Goal: Information Seeking & Learning: Learn about a topic

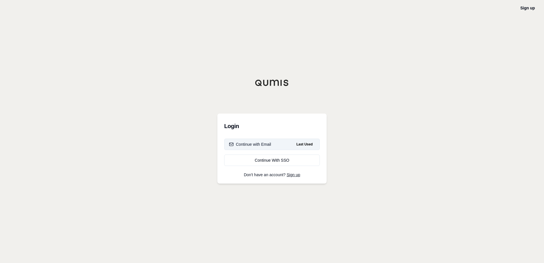
click at [265, 143] on div "Continue with Email" at bounding box center [250, 144] width 42 height 6
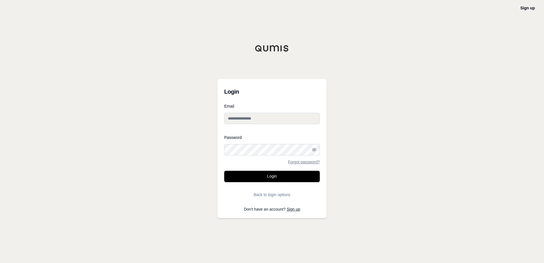
type input "**********"
click at [269, 175] on button "Login" at bounding box center [272, 176] width 96 height 11
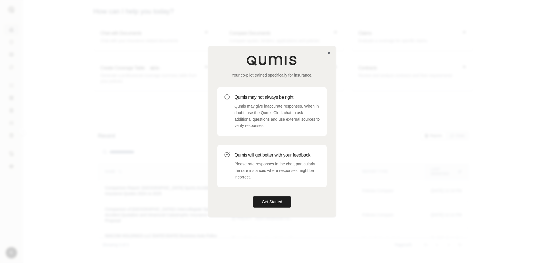
click at [270, 108] on p "Qumis may give inaccurate responses. When in doubt, use the Qumis Clerk chat to…" at bounding box center [276, 116] width 85 height 26
click at [244, 99] on h3 "Qumis may not always be right" at bounding box center [276, 97] width 85 height 7
click at [271, 204] on button "Get Started" at bounding box center [272, 201] width 39 height 11
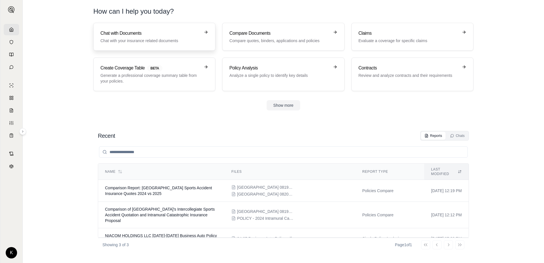
click at [161, 41] on p "Chat with your insurance related documents" at bounding box center [150, 41] width 100 height 6
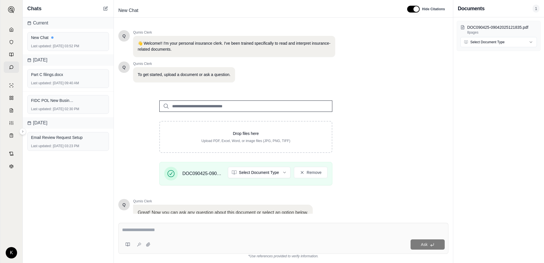
scroll to position [44, 0]
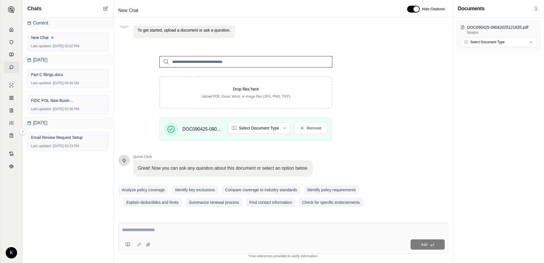
click at [154, 235] on div "Ask" at bounding box center [283, 238] width 330 height 31
type textarea "**********"
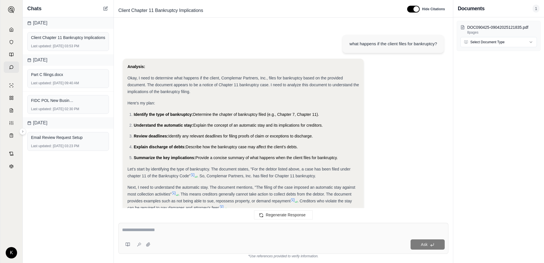
scroll to position [160, 0]
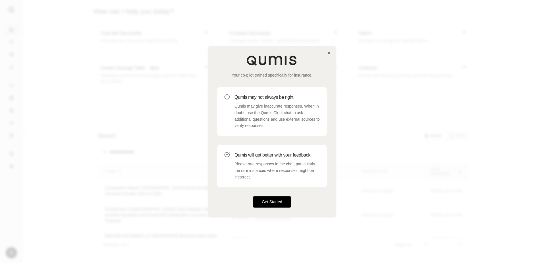
click at [265, 203] on button "Get Started" at bounding box center [272, 201] width 39 height 11
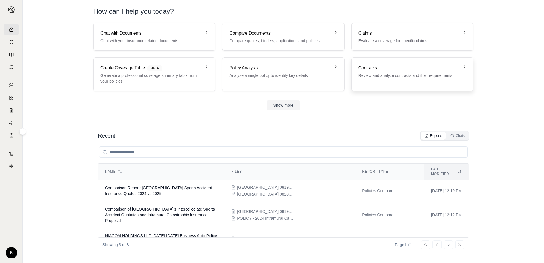
click at [428, 76] on p "Review and analyze contracts and their requirements" at bounding box center [408, 76] width 100 height 6
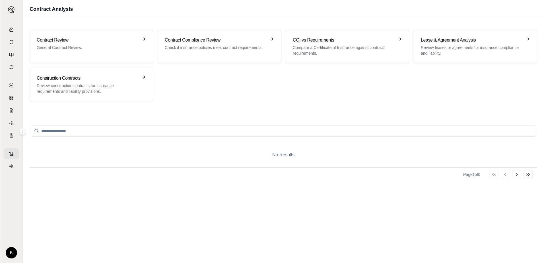
click at [131, 130] on input "search" at bounding box center [283, 130] width 505 height 11
click at [88, 42] on h3 "Contract Review" at bounding box center [87, 40] width 101 height 7
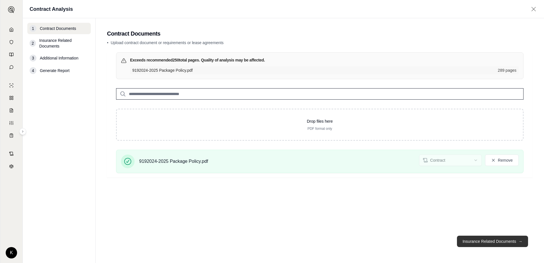
click at [485, 242] on button "Insurance Related Documents →" at bounding box center [492, 241] width 71 height 11
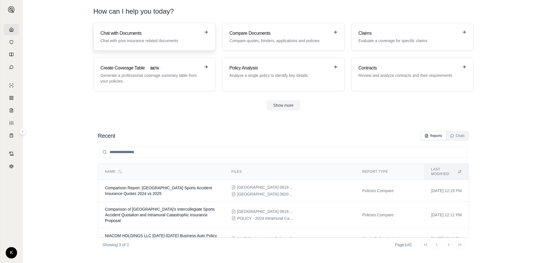
click at [143, 29] on link "Chat with Documents Chat with your insurance related documents" at bounding box center [154, 37] width 122 height 28
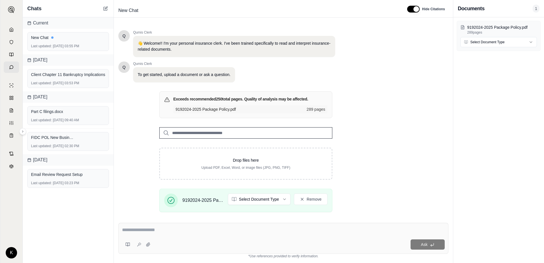
scroll to position [44, 0]
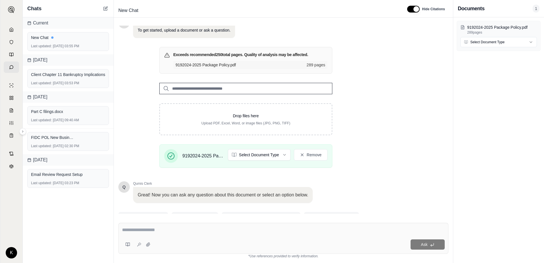
click at [154, 232] on textarea at bounding box center [283, 229] width 323 height 7
type textarea "**********"
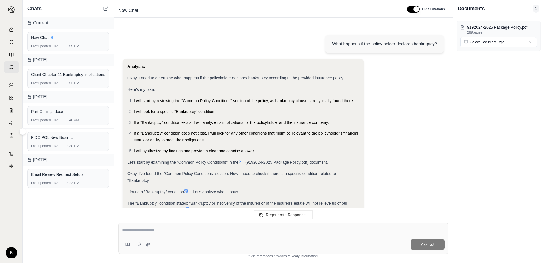
scroll to position [100, 0]
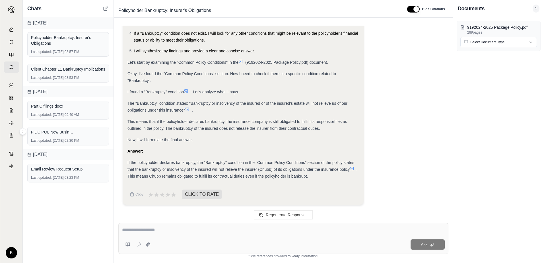
click at [163, 226] on div "Ask" at bounding box center [283, 238] width 330 height 31
type textarea "**********"
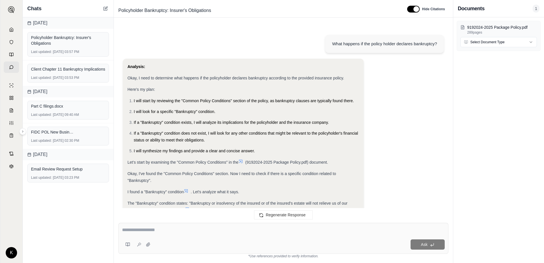
scroll to position [772, 0]
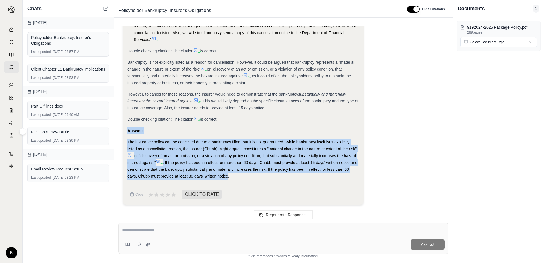
drag, startPoint x: 228, startPoint y: 175, endPoint x: 118, endPoint y: 125, distance: 121.1
click at [118, 125] on div "What happens if the policy holder declares bankruptcy? Analysis: Okay, I need t…" at bounding box center [283, 119] width 339 height 197
copy div "Answer: The insurance policy can be cancelled due to a bankruptcy filing, but i…"
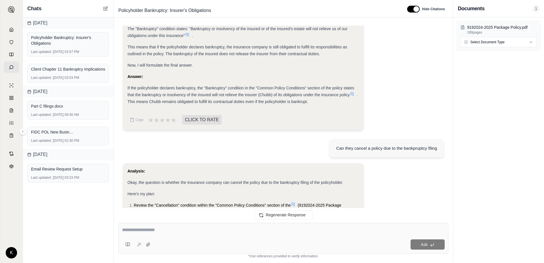
scroll to position [4, 0]
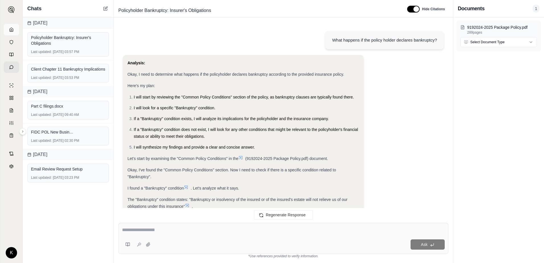
click at [11, 27] on link at bounding box center [11, 29] width 15 height 11
